Goal: Task Accomplishment & Management: Complete application form

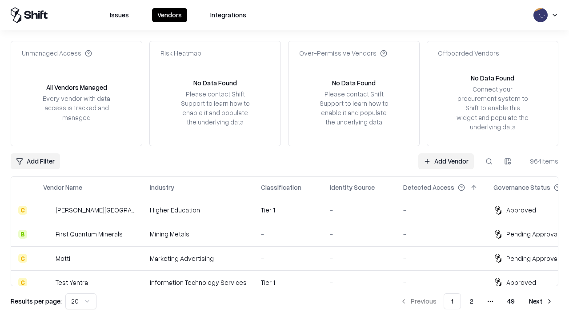
click at [446, 161] on link "Add Vendor" at bounding box center [446, 161] width 56 height 16
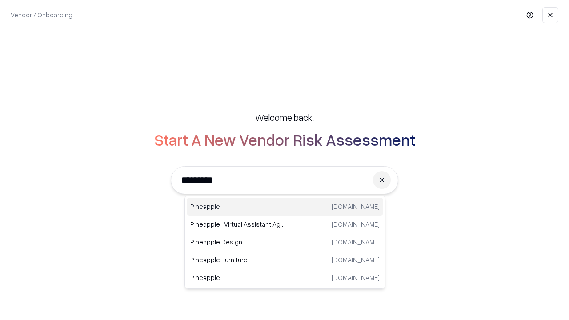
click at [285, 207] on div "Pineapple [DOMAIN_NAME]" at bounding box center [285, 207] width 196 height 18
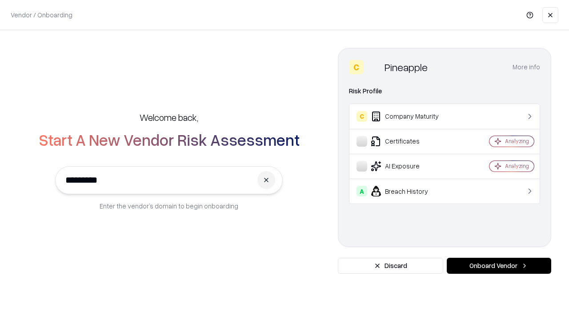
type input "*********"
click at [498, 266] on button "Onboard Vendor" at bounding box center [498, 266] width 104 height 16
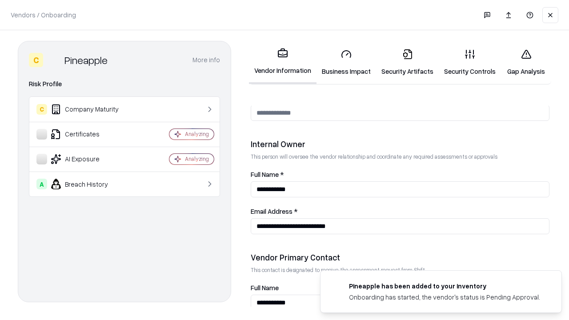
scroll to position [460, 0]
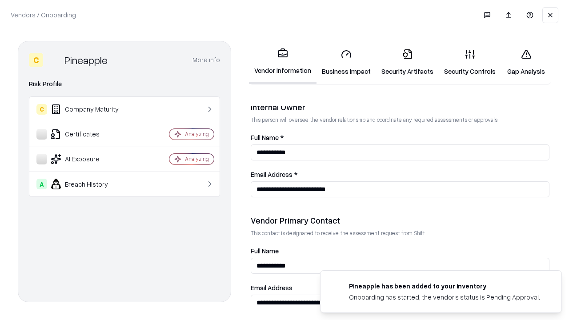
click at [346, 62] on link "Business Impact" at bounding box center [346, 62] width 60 height 41
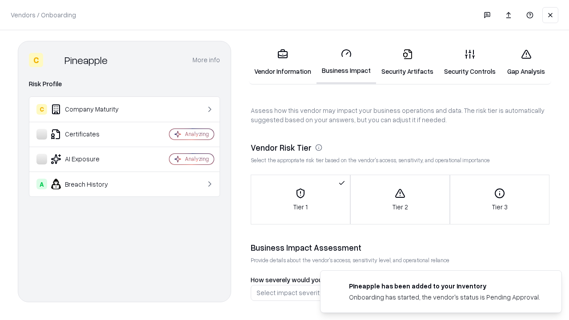
click at [407, 62] on link "Security Artifacts" at bounding box center [407, 62] width 63 height 41
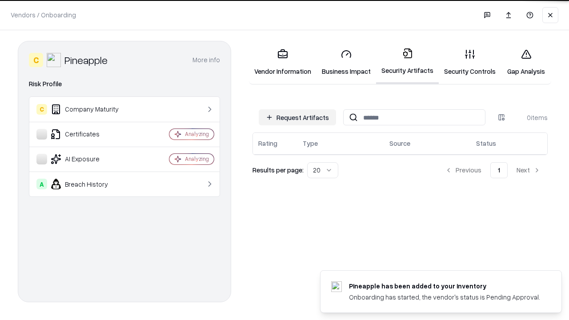
click at [297, 117] on button "Request Artifacts" at bounding box center [297, 117] width 77 height 16
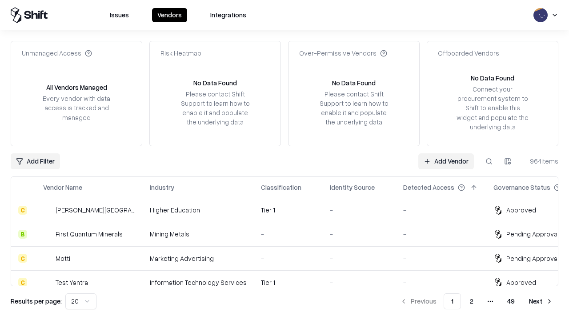
click at [446, 161] on link "Add Vendor" at bounding box center [446, 161] width 56 height 16
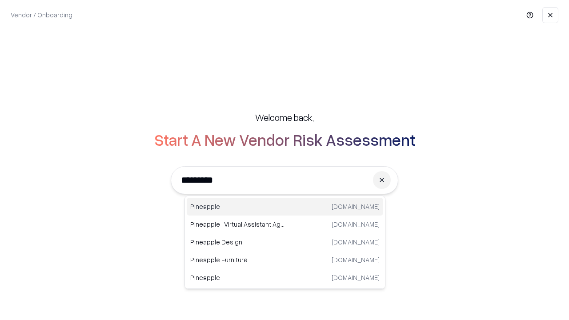
click at [285, 207] on div "Pineapple [DOMAIN_NAME]" at bounding box center [285, 207] width 196 height 18
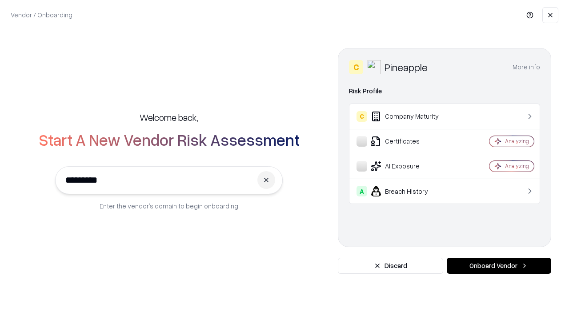
type input "*********"
click at [498, 266] on button "Onboard Vendor" at bounding box center [498, 266] width 104 height 16
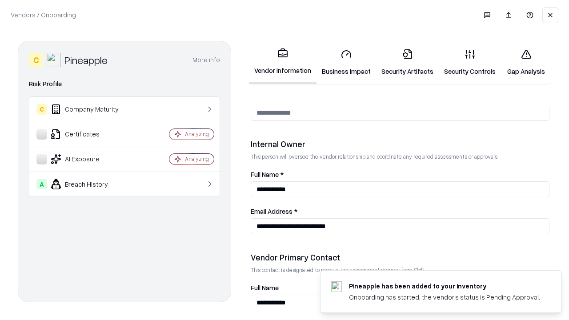
scroll to position [460, 0]
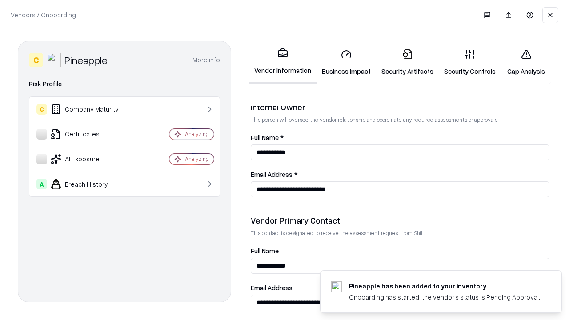
click at [526, 62] on link "Gap Analysis" at bounding box center [526, 62] width 50 height 41
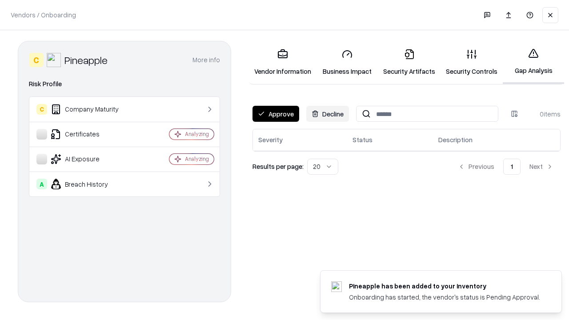
click at [275, 114] on button "Approve" at bounding box center [275, 114] width 47 height 16
